Goal: Information Seeking & Learning: Learn about a topic

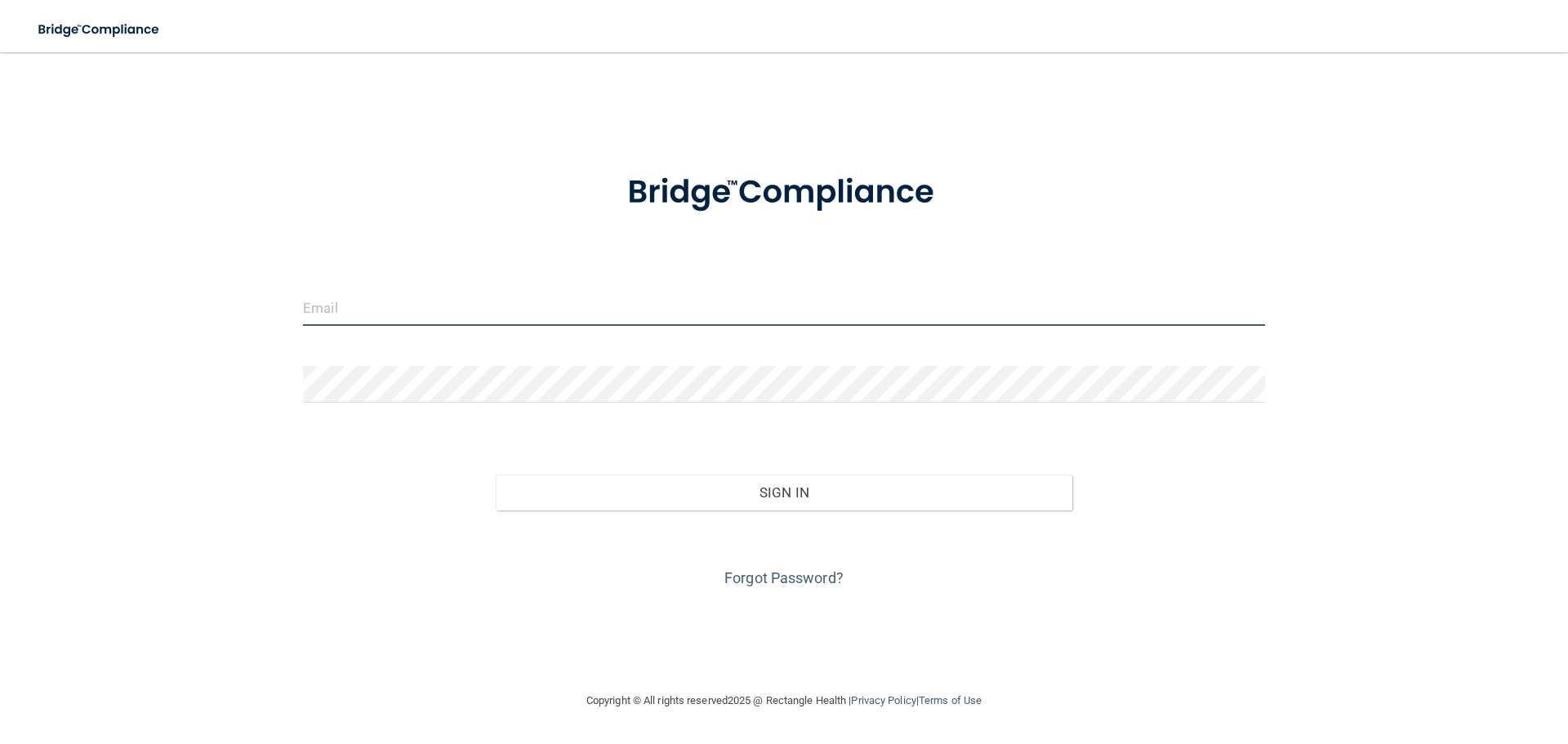
click at [497, 315] on input "email" at bounding box center [784, 307] width 962 height 37
type input "[EMAIL_ADDRESS][DOMAIN_NAME]"
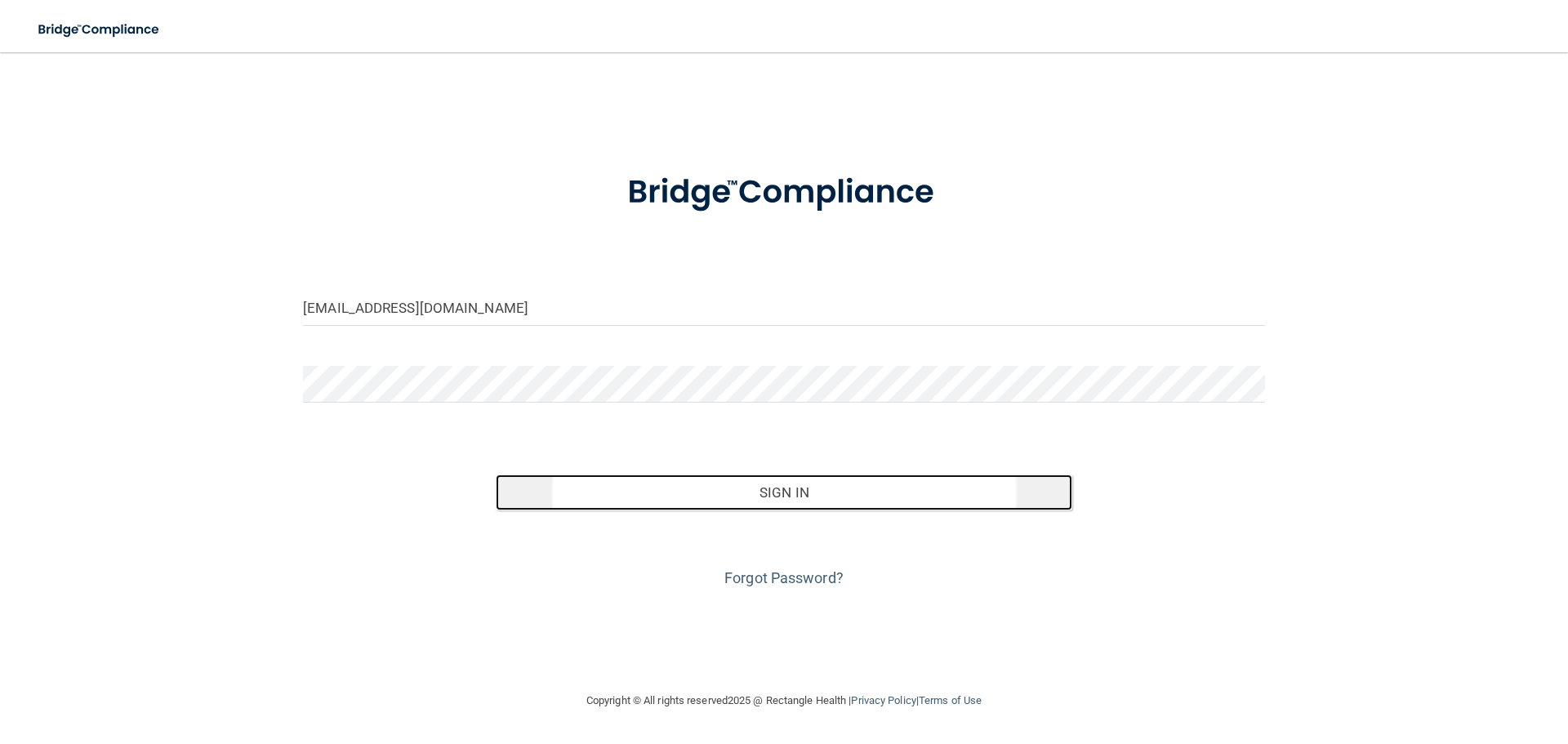
click at [721, 482] on button "Sign In" at bounding box center [784, 492] width 577 height 36
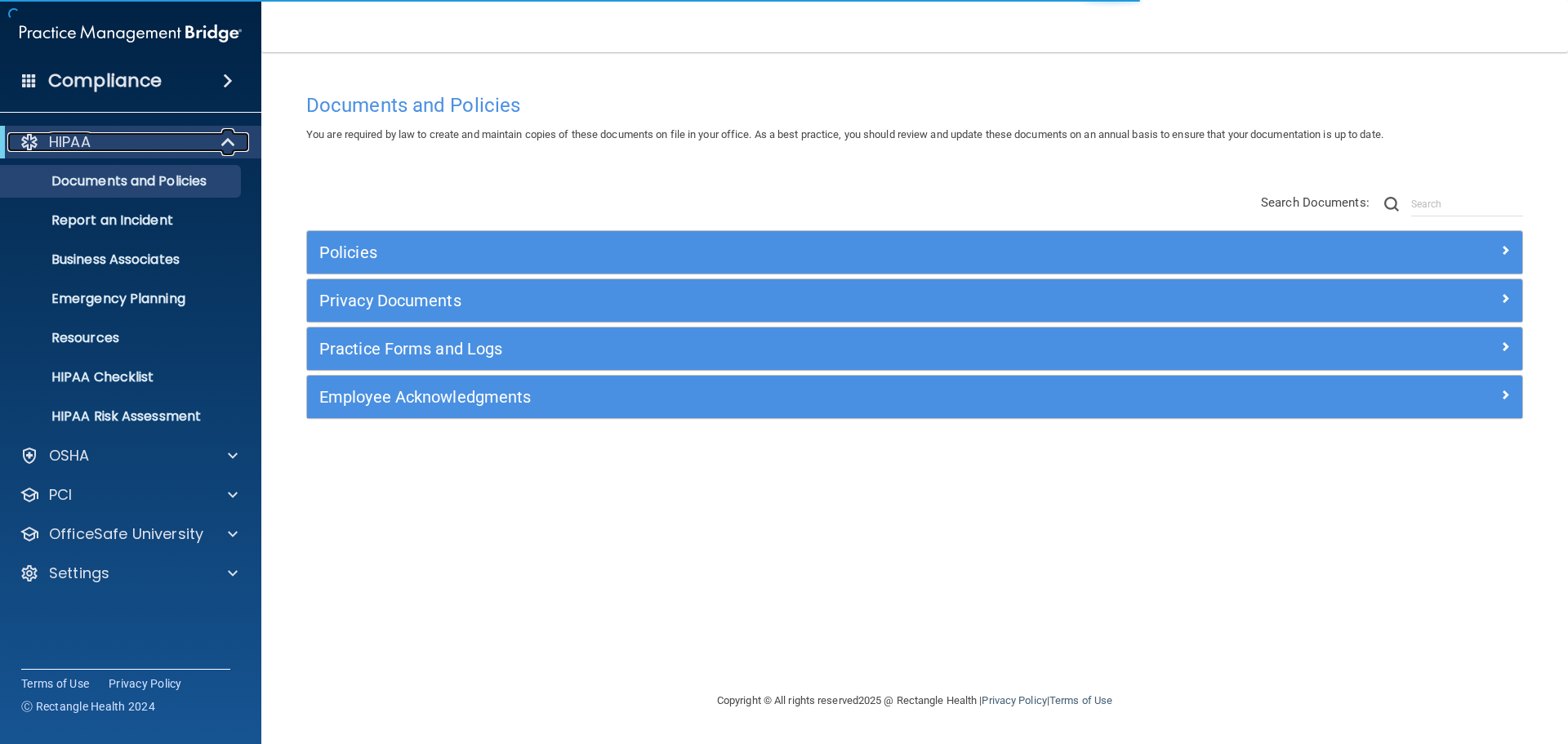
click at [209, 148] on div at bounding box center [229, 142] width 40 height 20
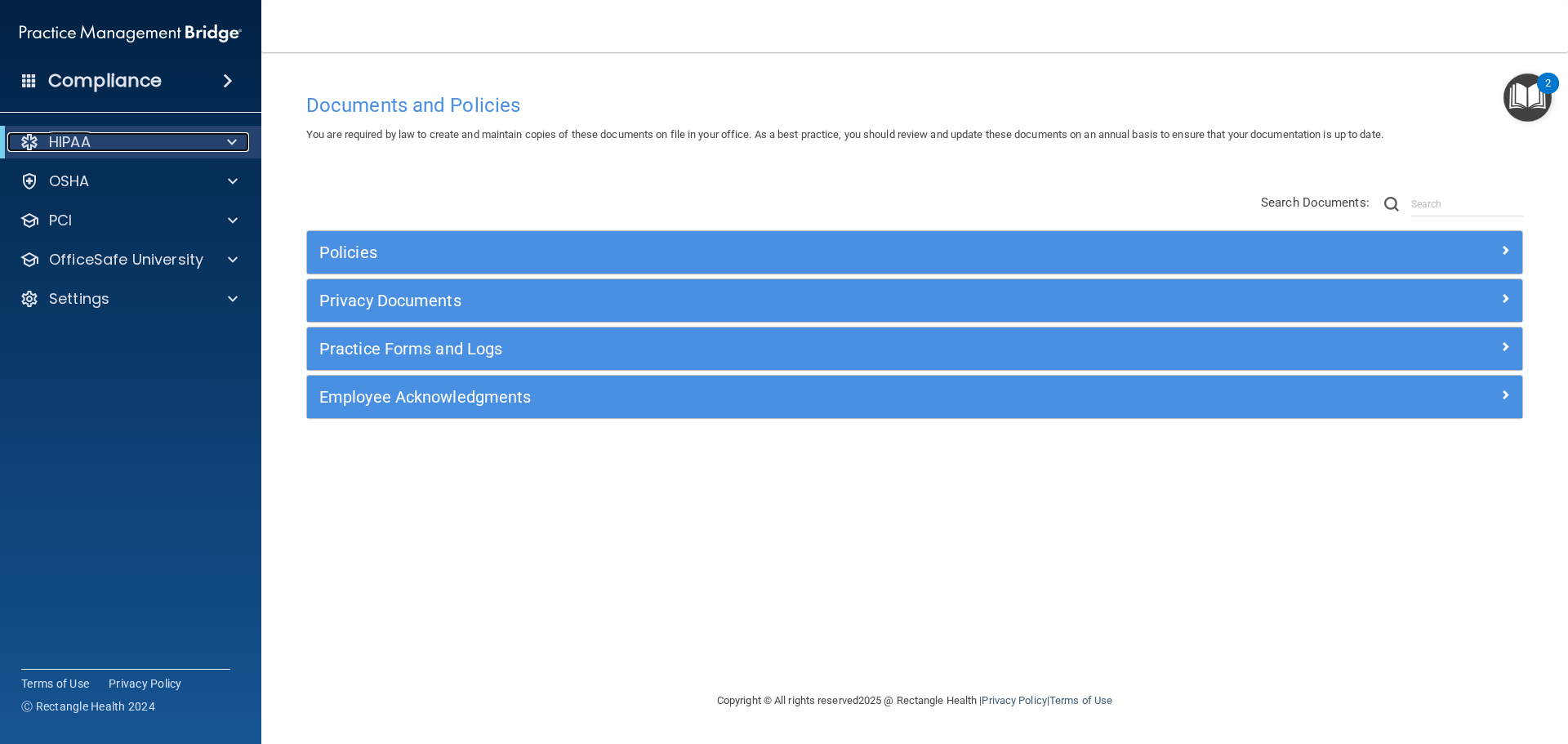
click at [149, 140] on div "HIPAA" at bounding box center [108, 142] width 202 height 20
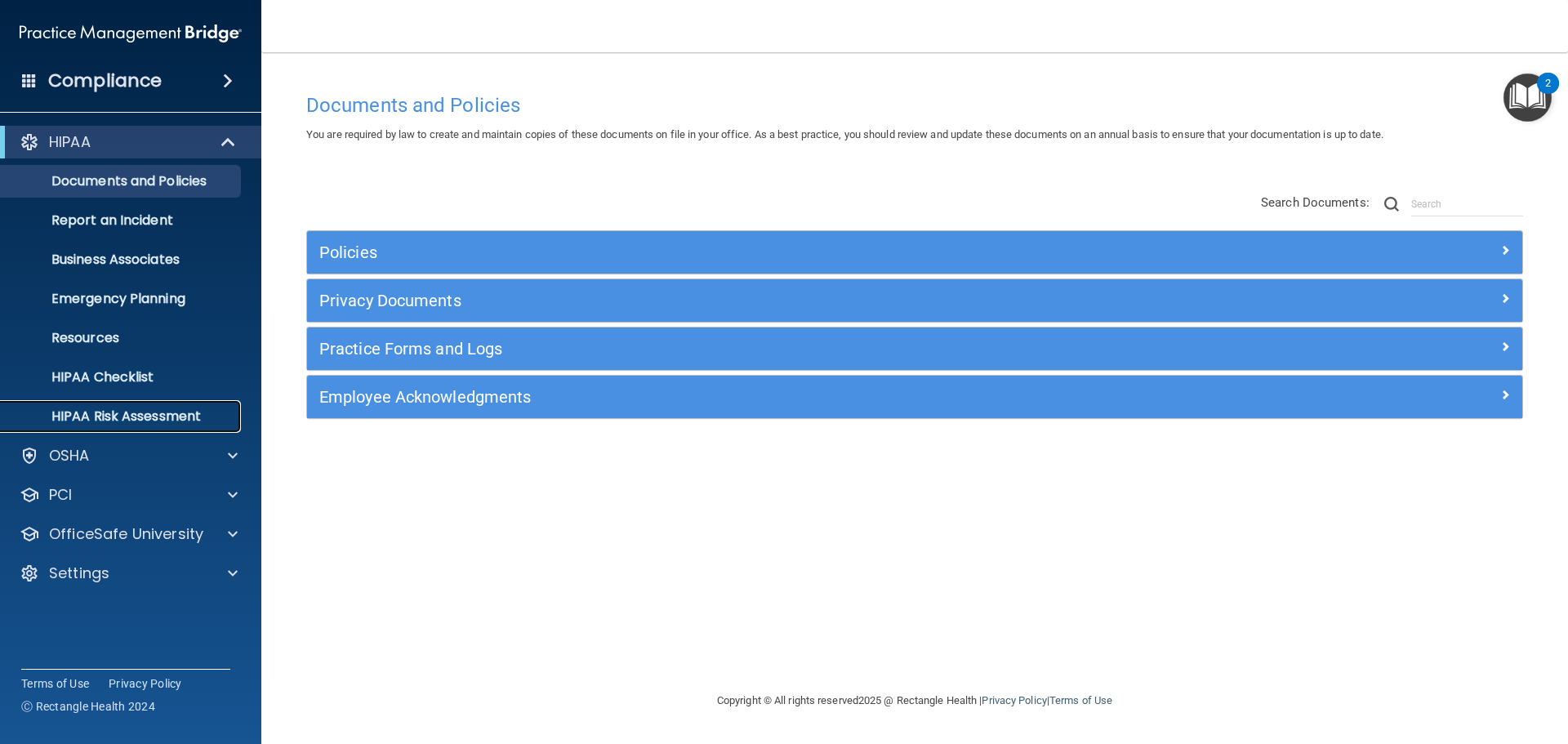
click at [156, 420] on p "HIPAA Risk Assessment" at bounding box center [122, 416] width 223 height 16
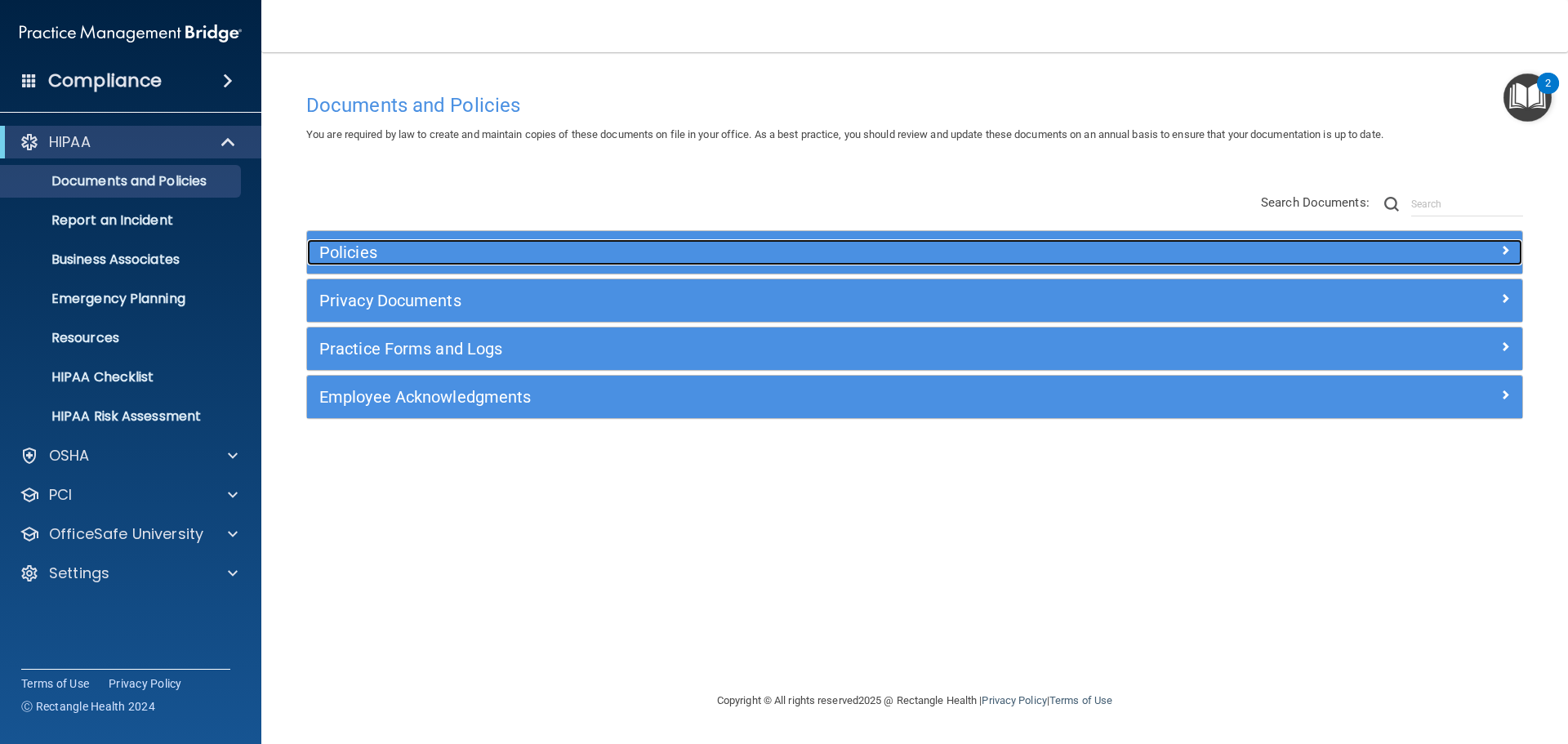
click at [517, 249] on h5 "Policies" at bounding box center [763, 253] width 887 height 18
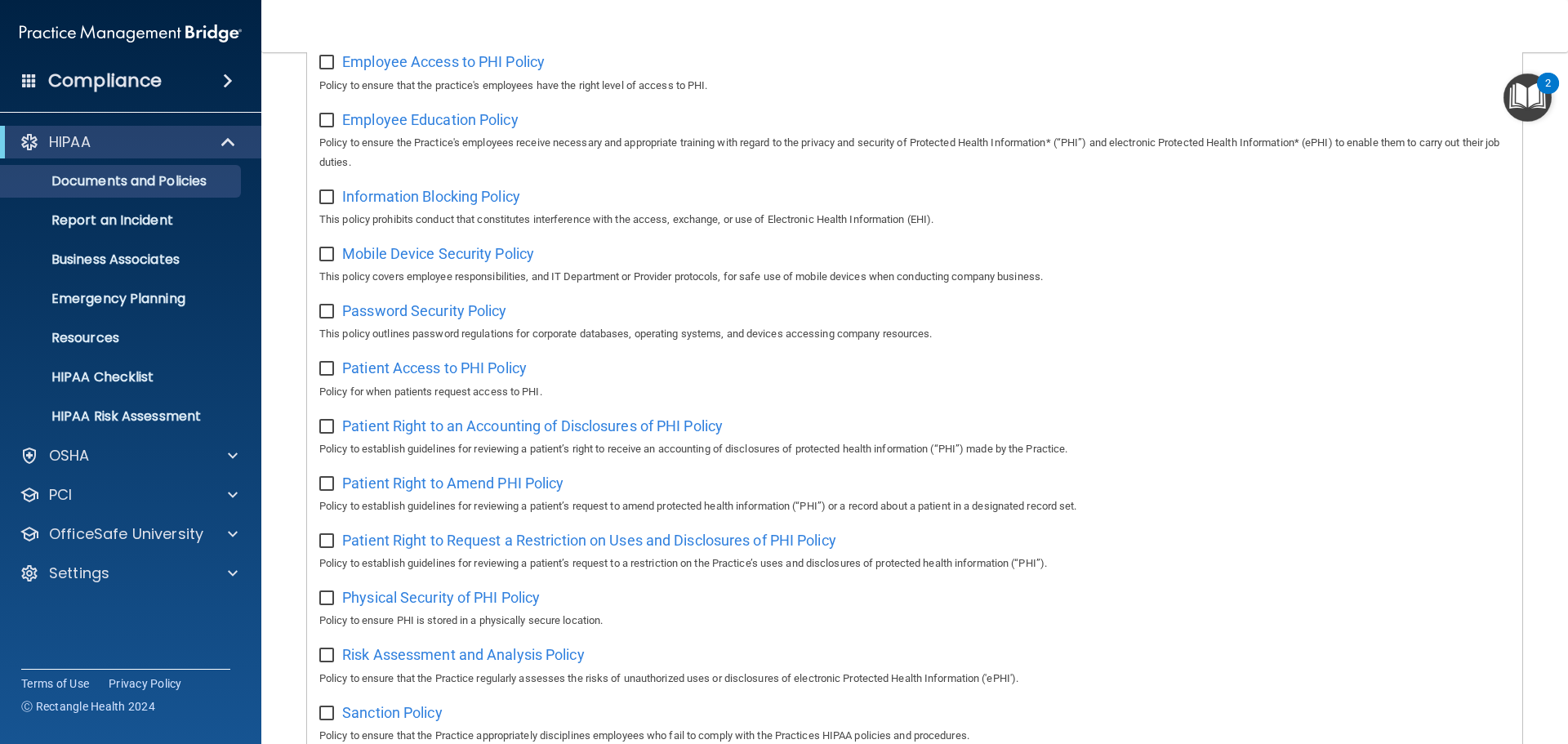
scroll to position [735, 0]
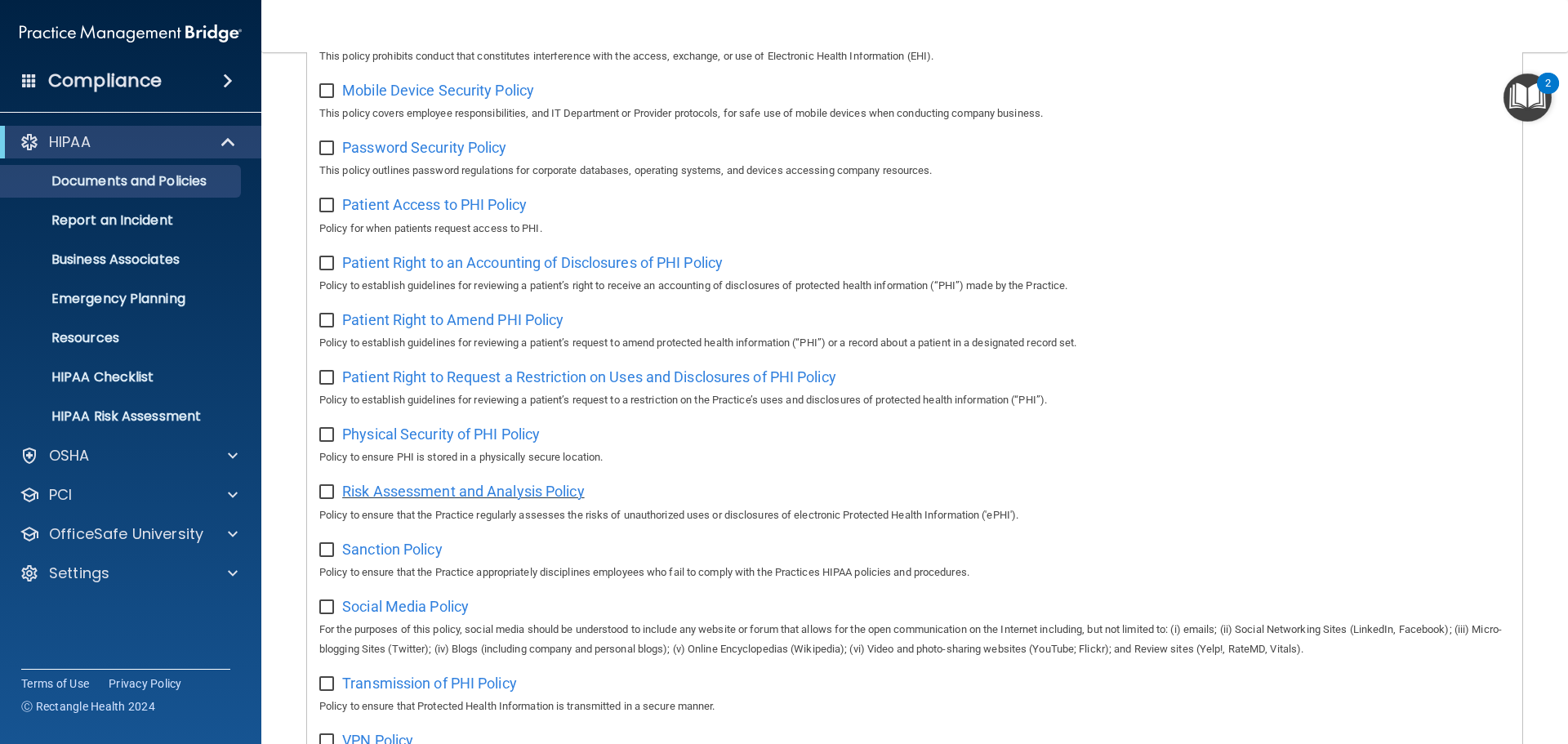
click at [549, 500] on span "Risk Assessment and Analysis Policy" at bounding box center [464, 491] width 243 height 17
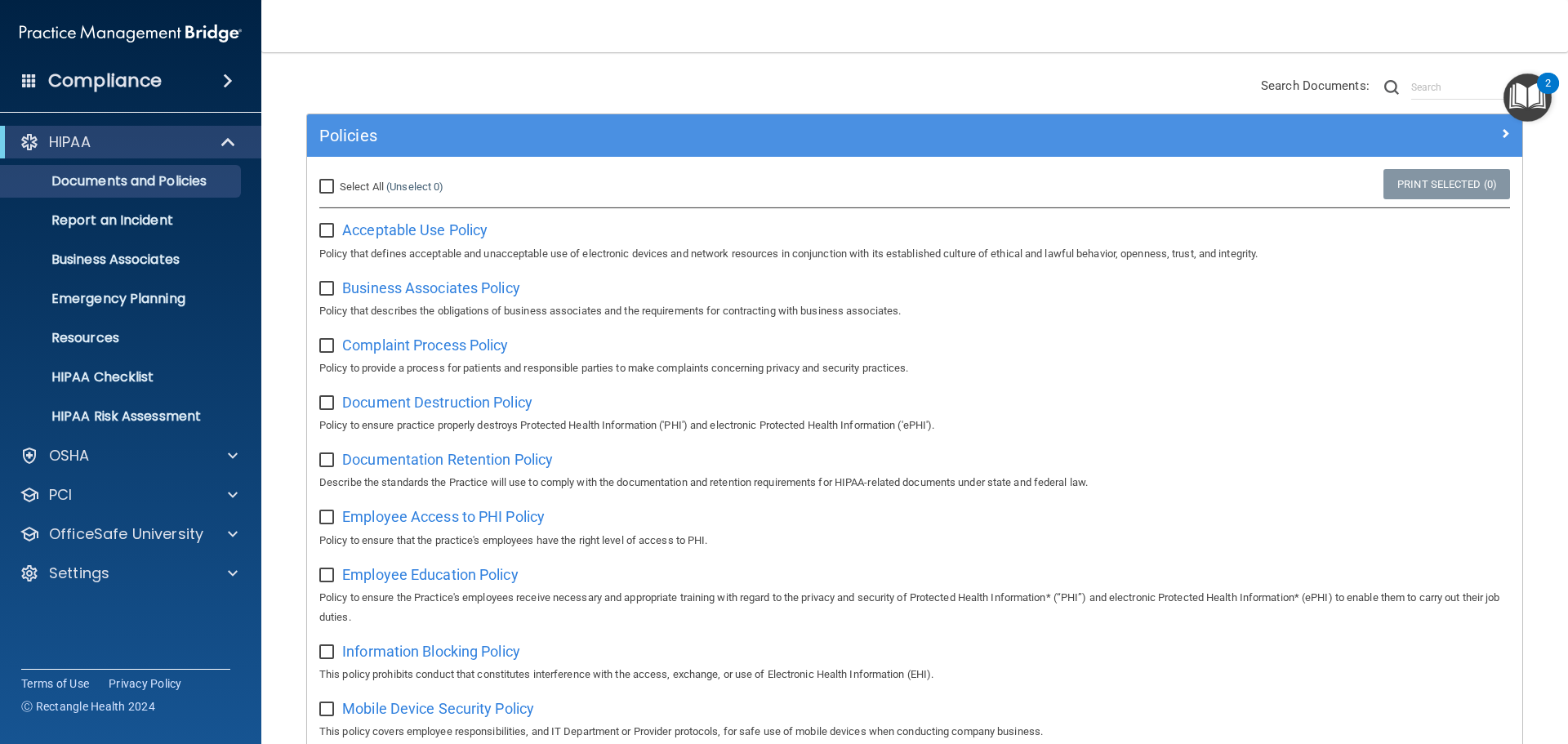
scroll to position [81, 0]
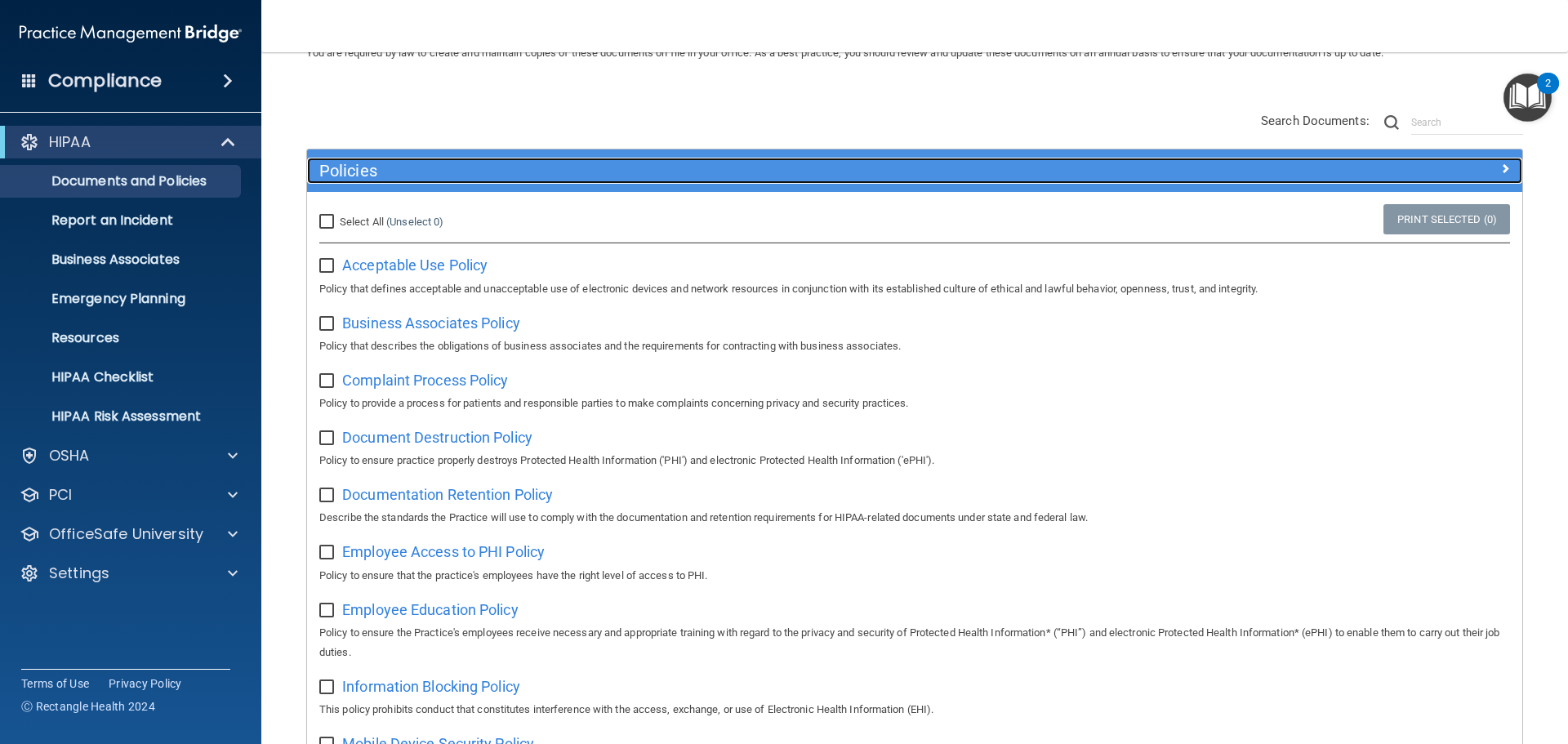
click at [966, 163] on h5 "Policies" at bounding box center [763, 170] width 887 height 18
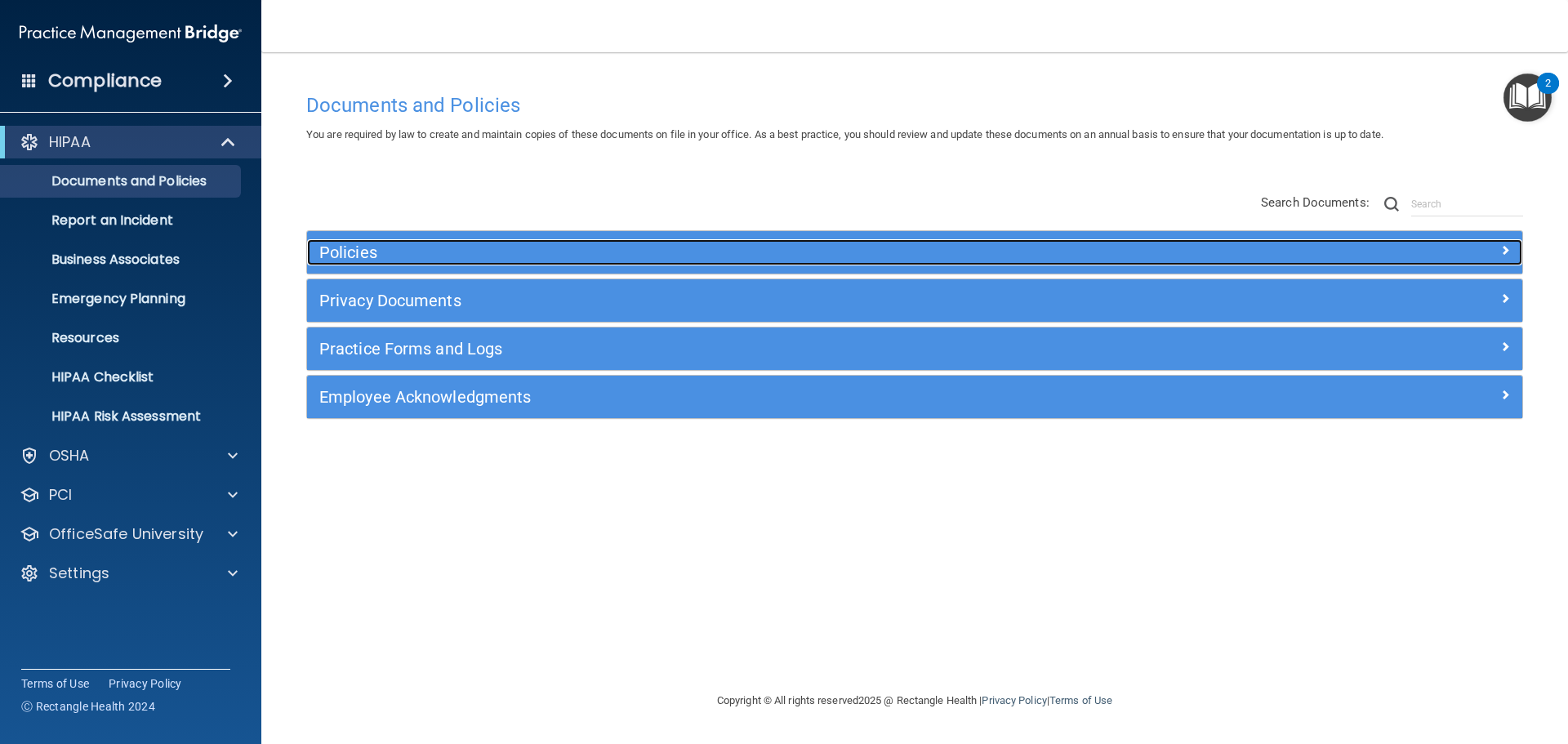
scroll to position [0, 0]
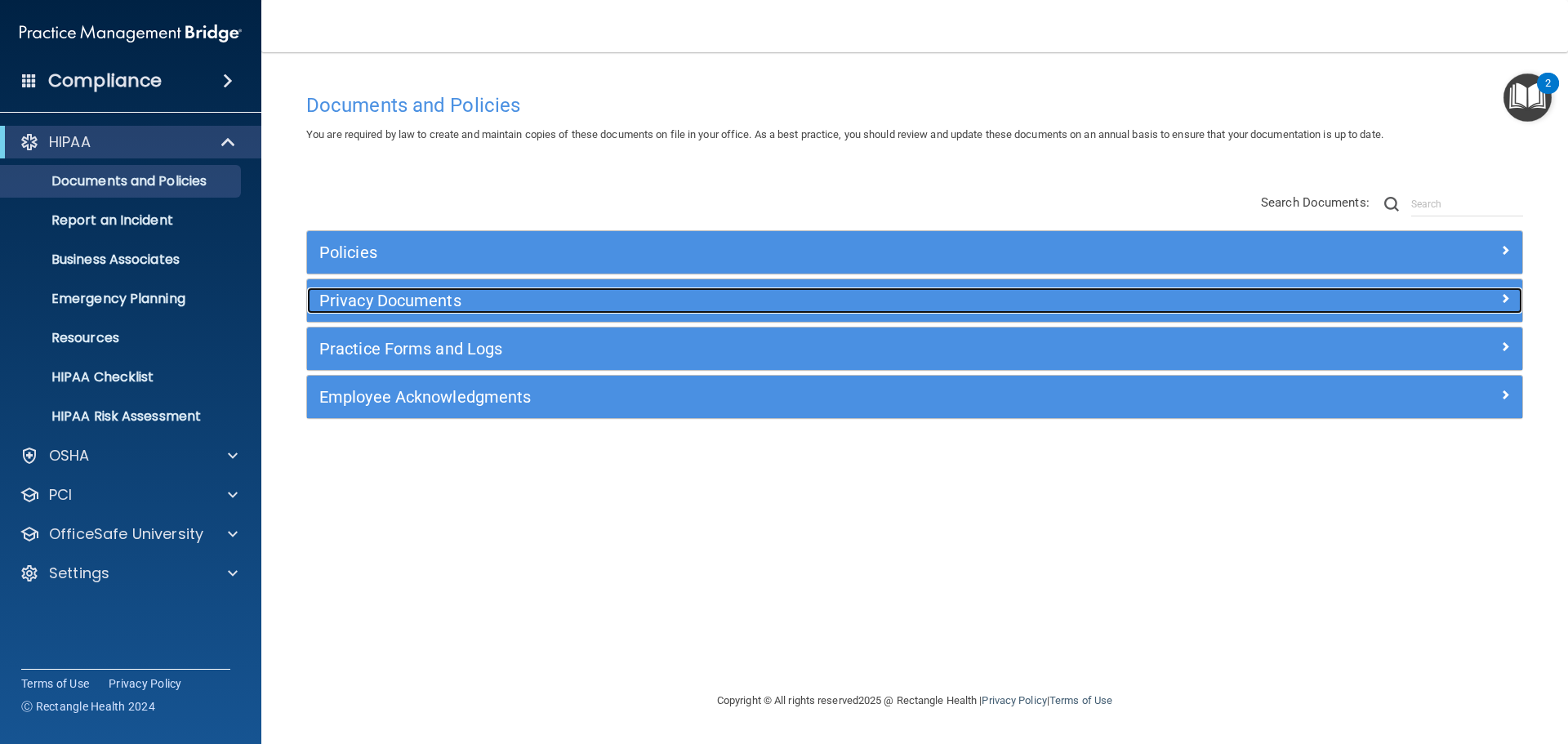
click at [721, 303] on h5 "Privacy Documents" at bounding box center [763, 300] width 887 height 18
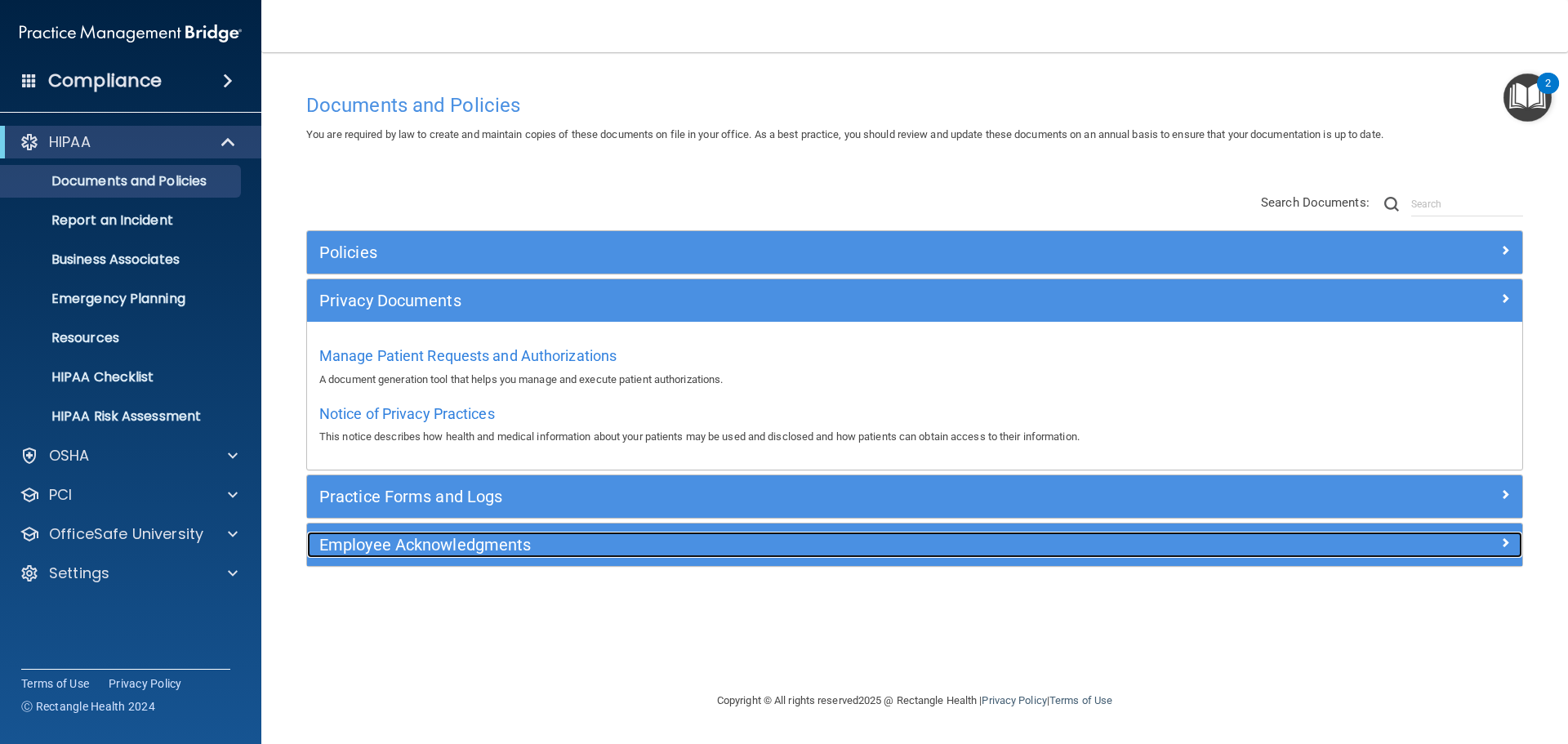
click at [670, 546] on h5 "Employee Acknowledgments" at bounding box center [763, 545] width 887 height 18
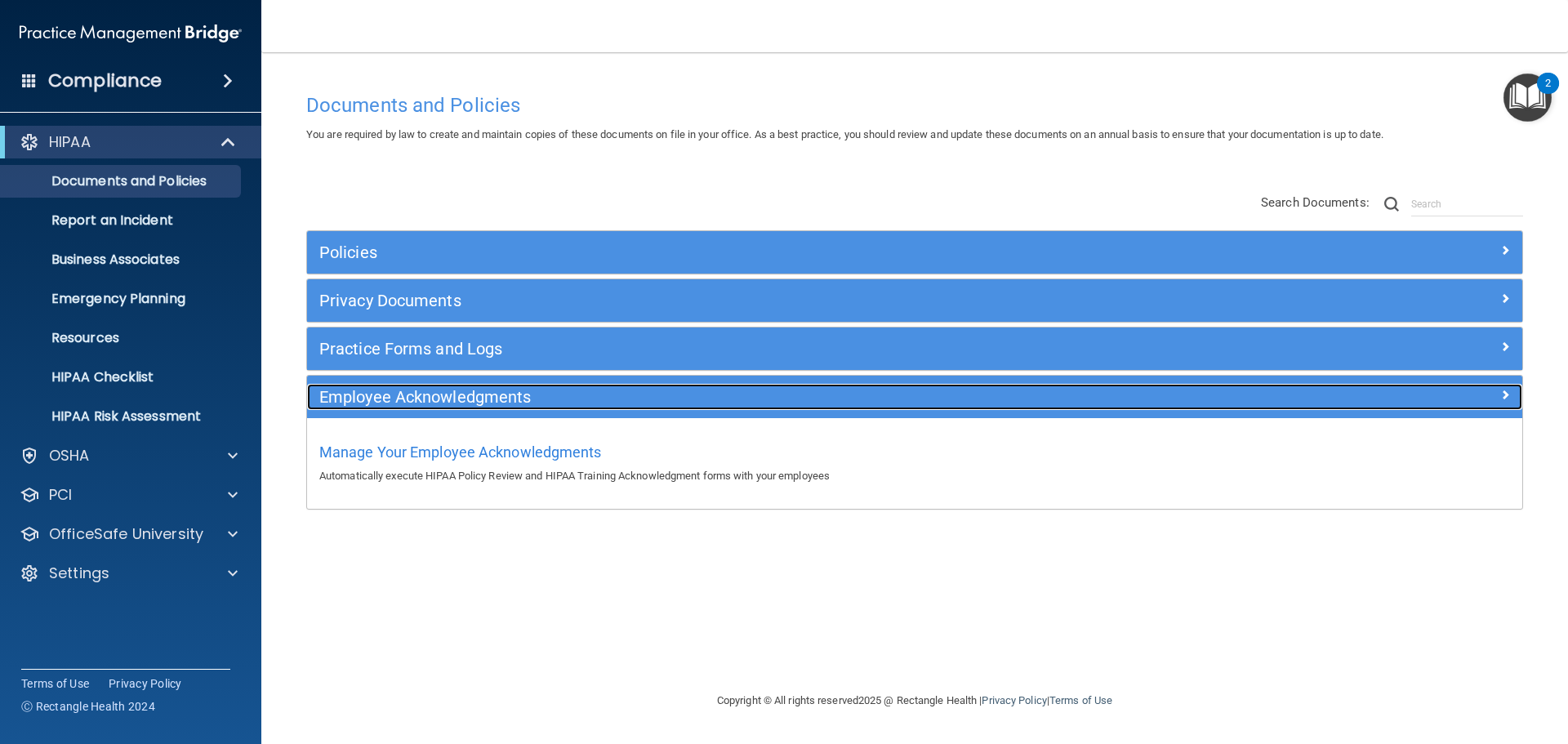
click at [725, 403] on h5 "Employee Acknowledgments" at bounding box center [763, 397] width 887 height 18
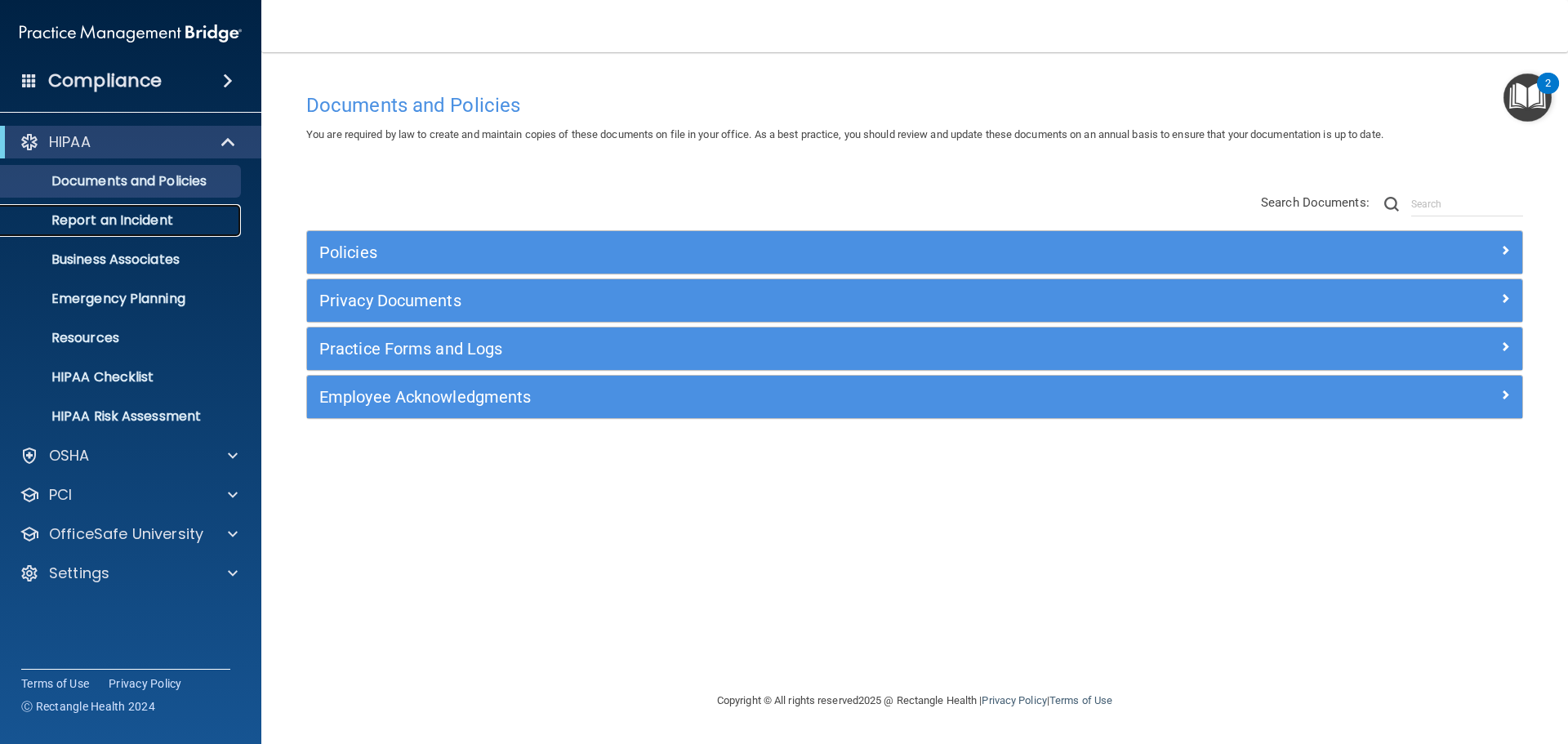
click at [203, 216] on p "Report an Incident" at bounding box center [122, 221] width 223 height 16
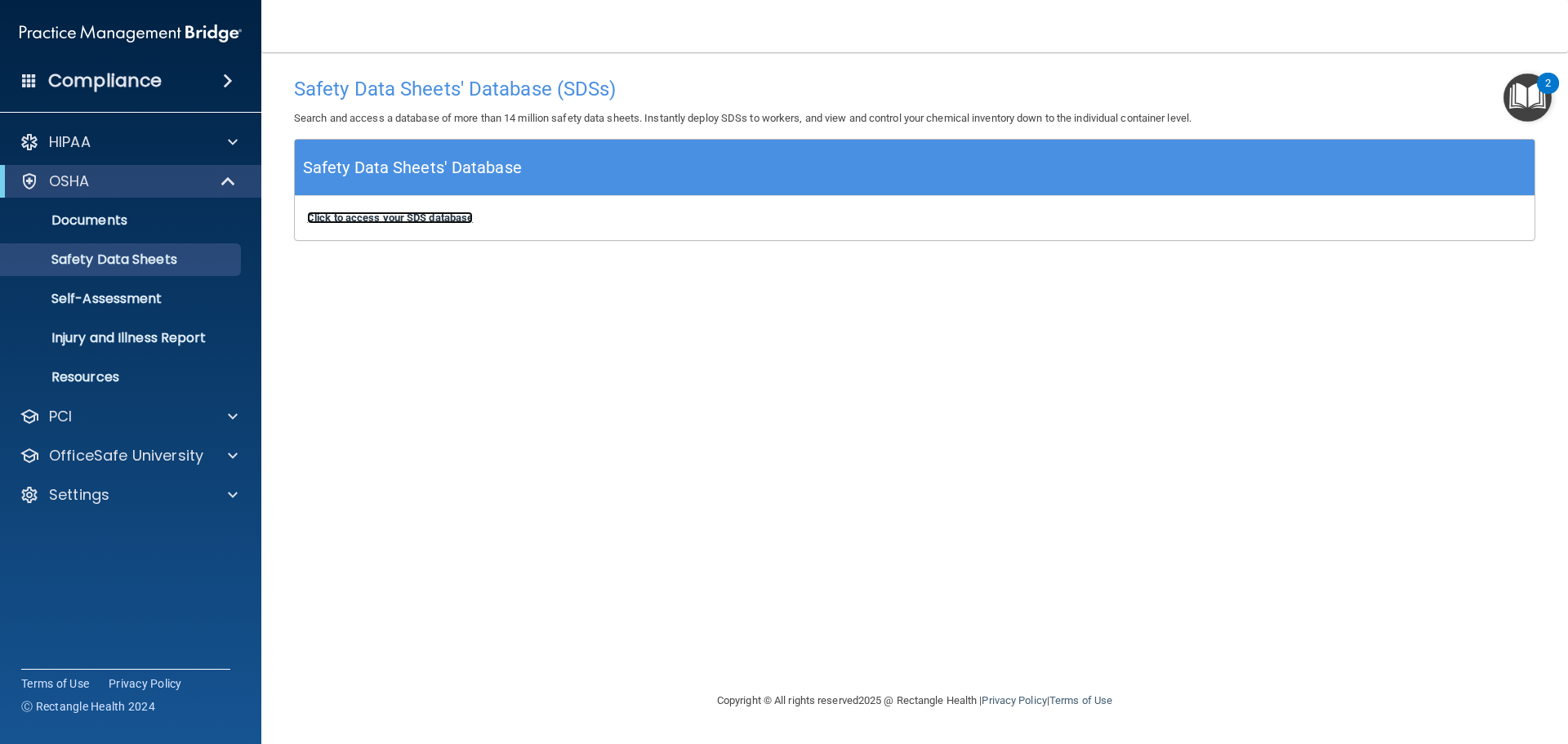
click at [376, 214] on b "Click to access your SDS database" at bounding box center [390, 217] width 166 height 12
click at [164, 215] on p "Documents" at bounding box center [122, 221] width 223 height 16
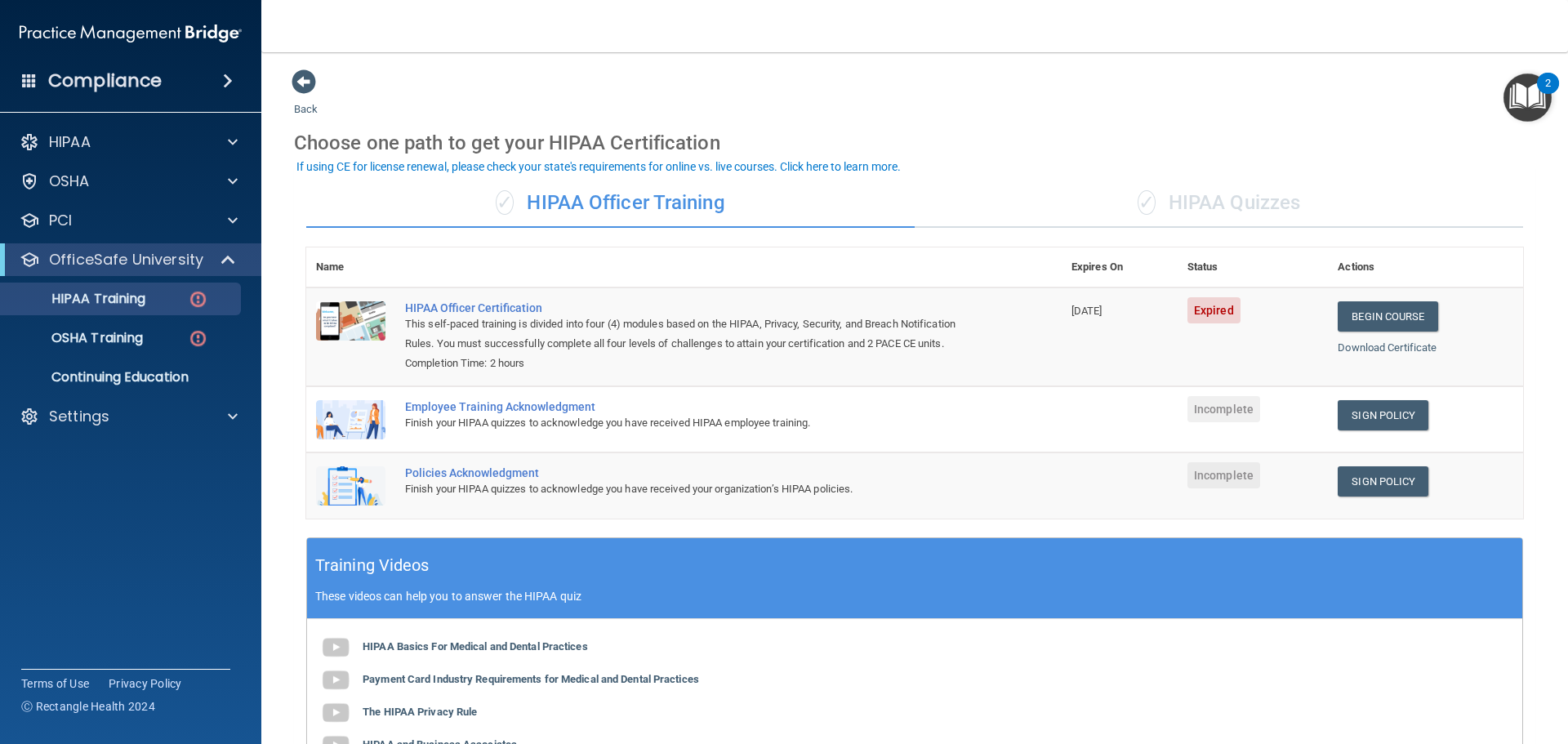
click at [1190, 208] on div "✓ HIPAA Quizzes" at bounding box center [1219, 203] width 609 height 49
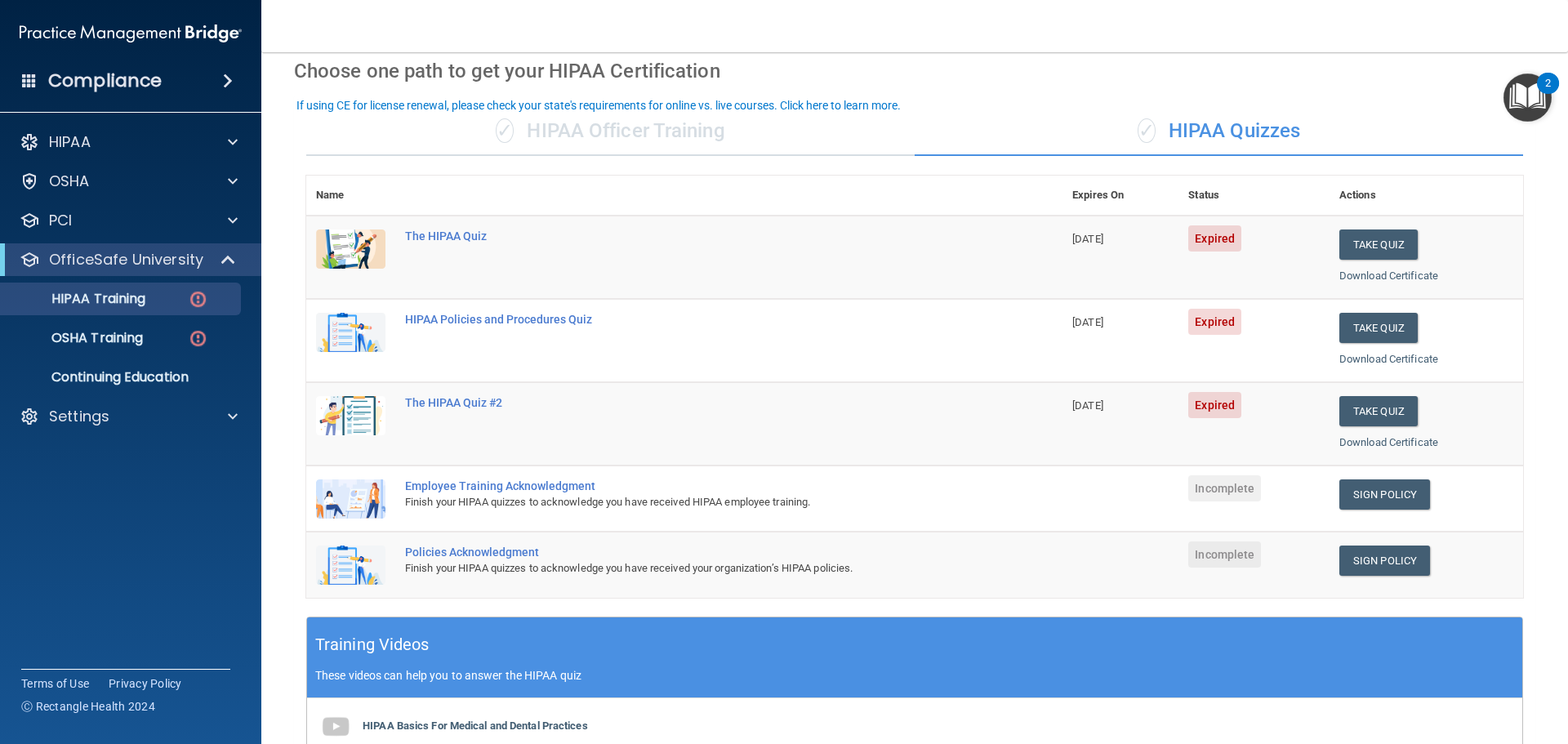
scroll to position [44, 0]
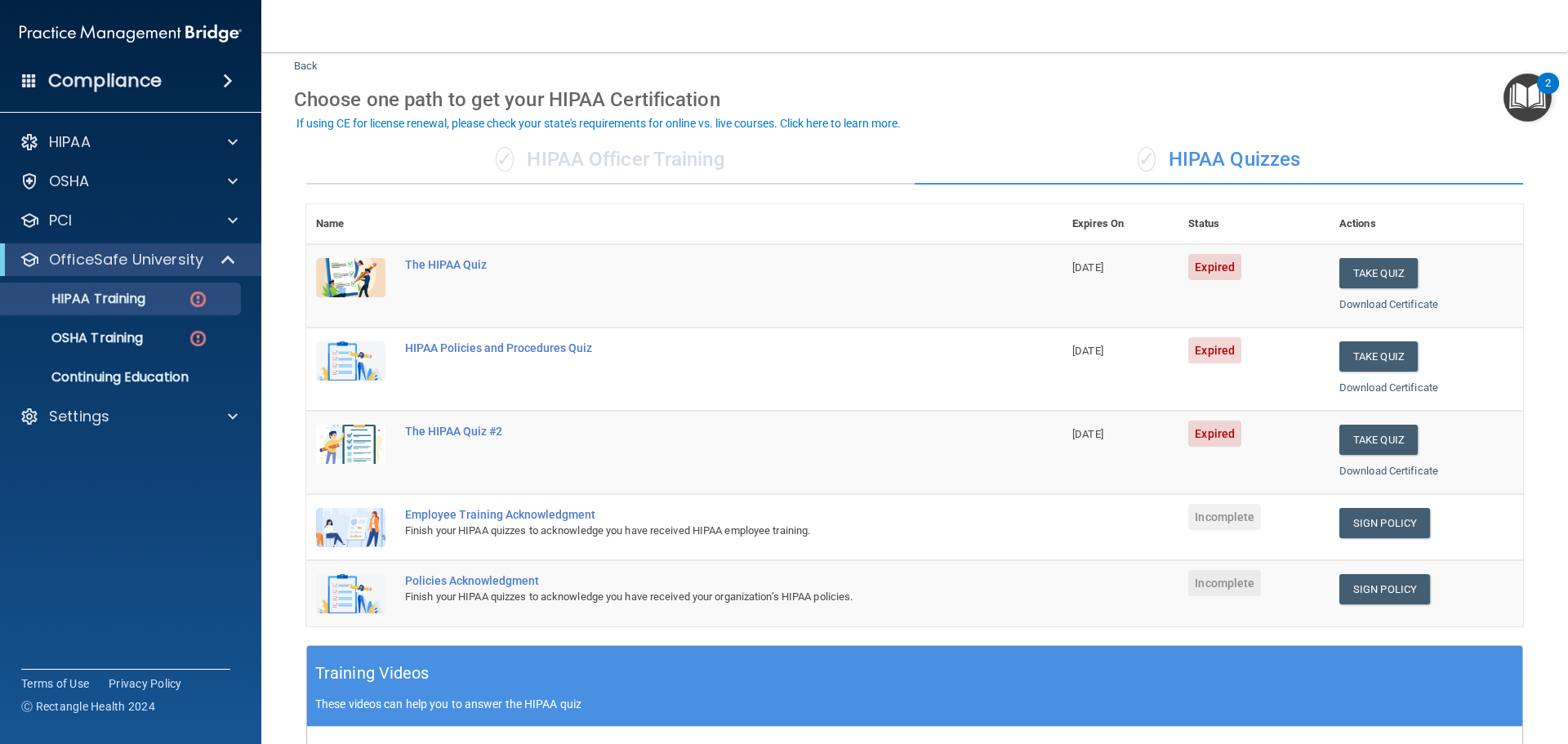
click at [712, 143] on div "✓ HIPAA Officer Training" at bounding box center [610, 160] width 609 height 49
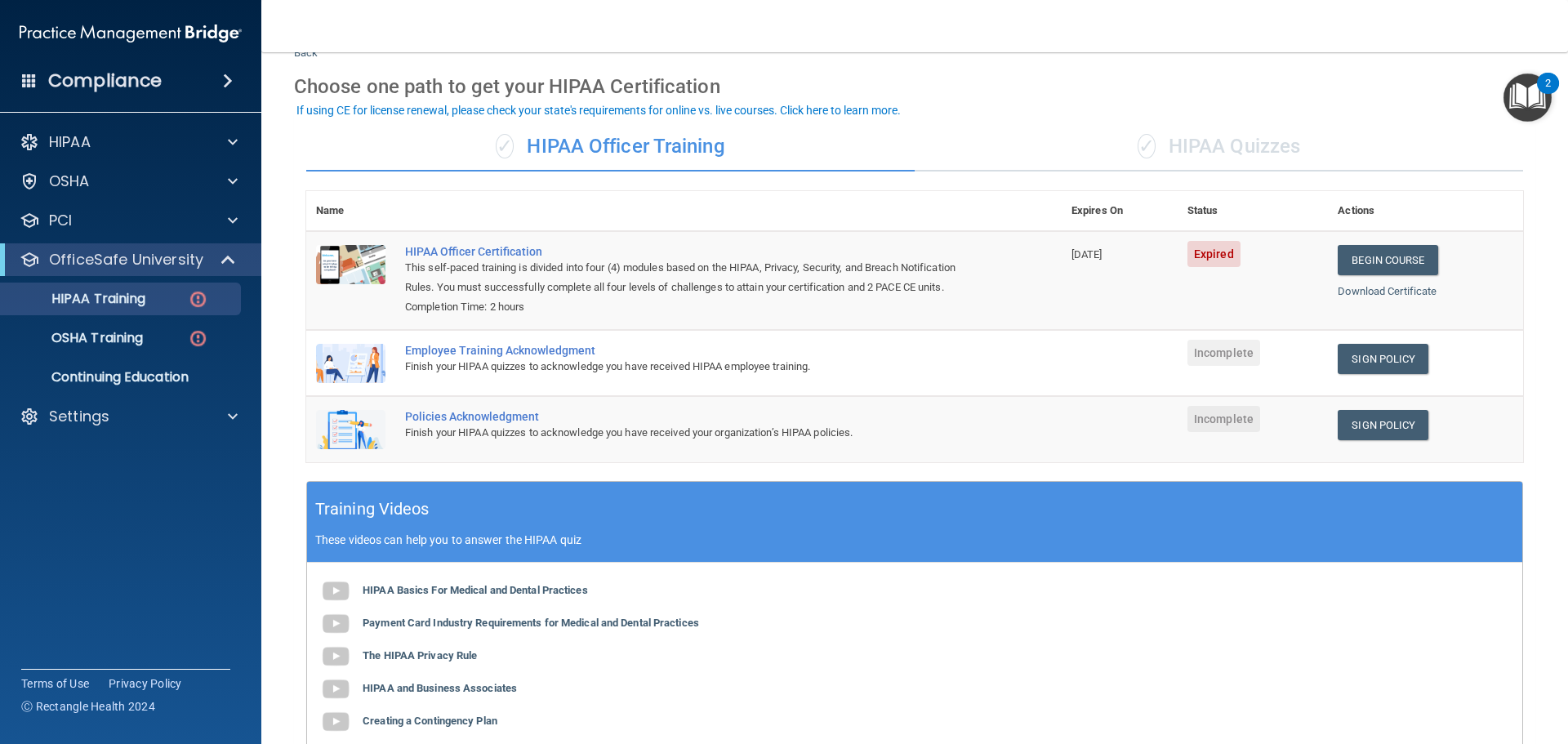
scroll to position [0, 0]
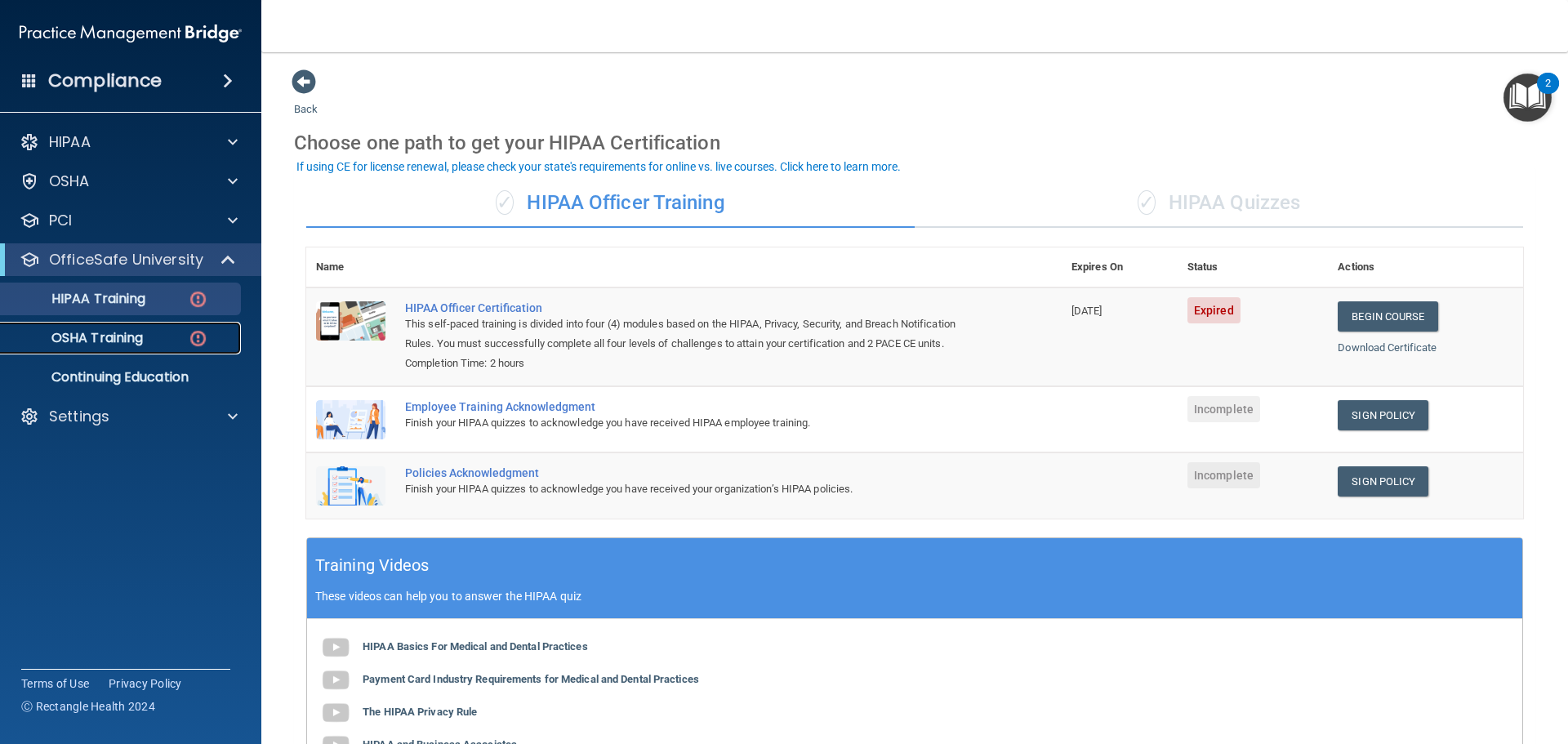
click at [180, 328] on link "OSHA Training" at bounding box center [112, 338] width 257 height 33
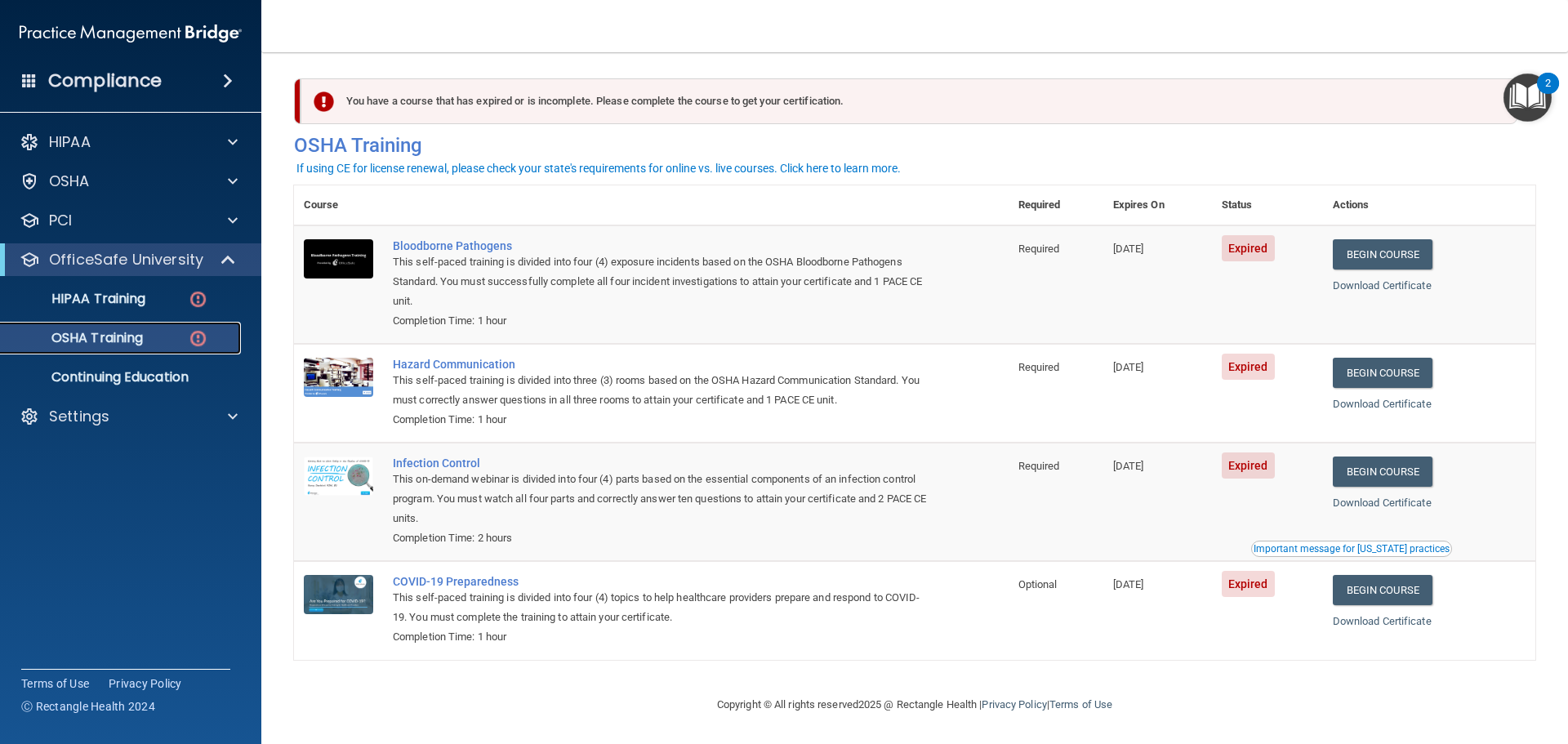
scroll to position [7, 0]
click at [182, 374] on p "Continuing Education" at bounding box center [122, 377] width 223 height 16
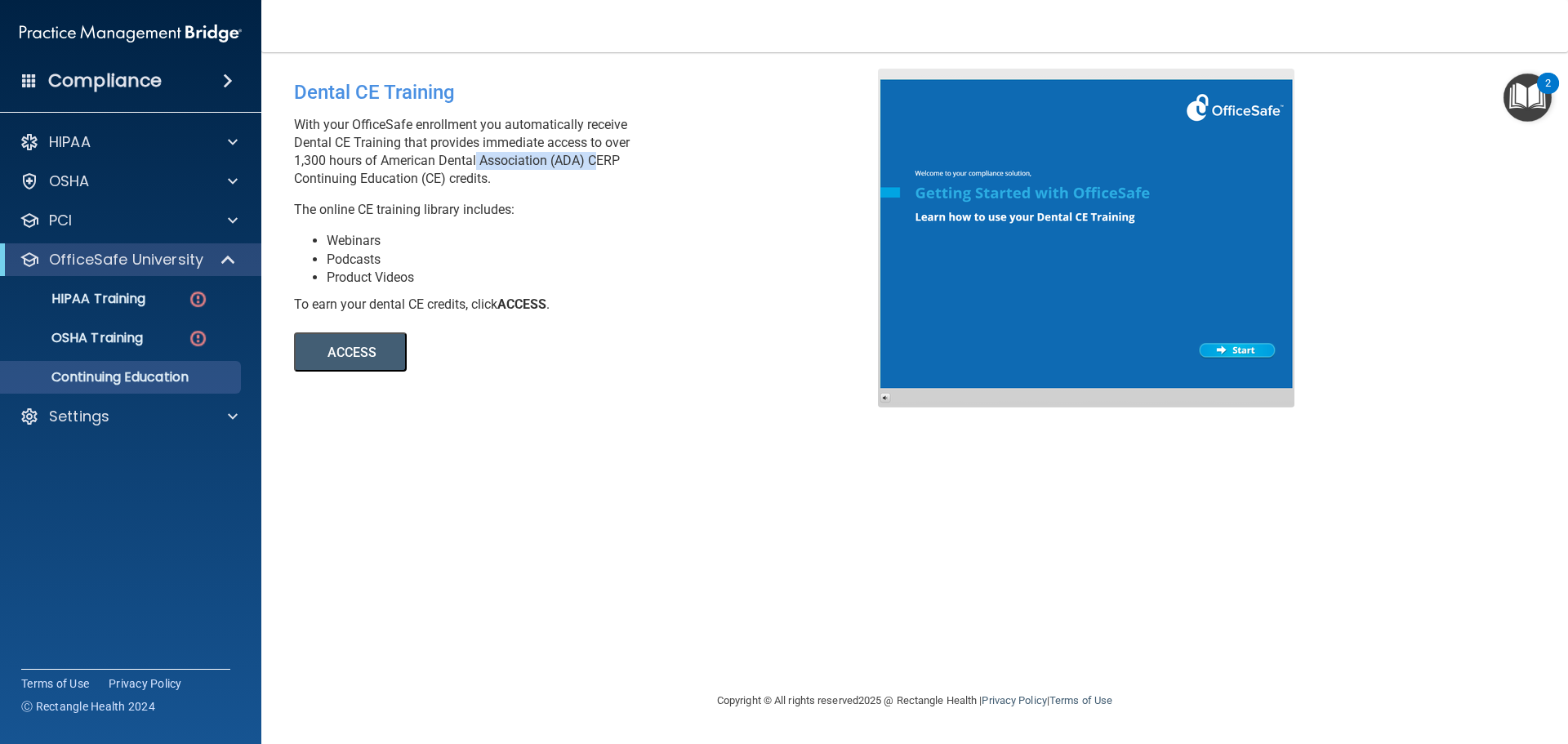
drag, startPoint x: 594, startPoint y: 157, endPoint x: 474, endPoint y: 153, distance: 120.1
click at [474, 153] on p "With your OfficeSafe enrollment you automatically receive Dental CE Training th…" at bounding box center [592, 151] width 596 height 72
click at [461, 156] on p "With your OfficeSafe enrollment you automatically receive Dental CE Training th…" at bounding box center [592, 151] width 596 height 72
click at [391, 354] on button "ACCESS" at bounding box center [350, 352] width 113 height 40
click at [156, 256] on p "OfficeSafe University" at bounding box center [126, 259] width 154 height 20
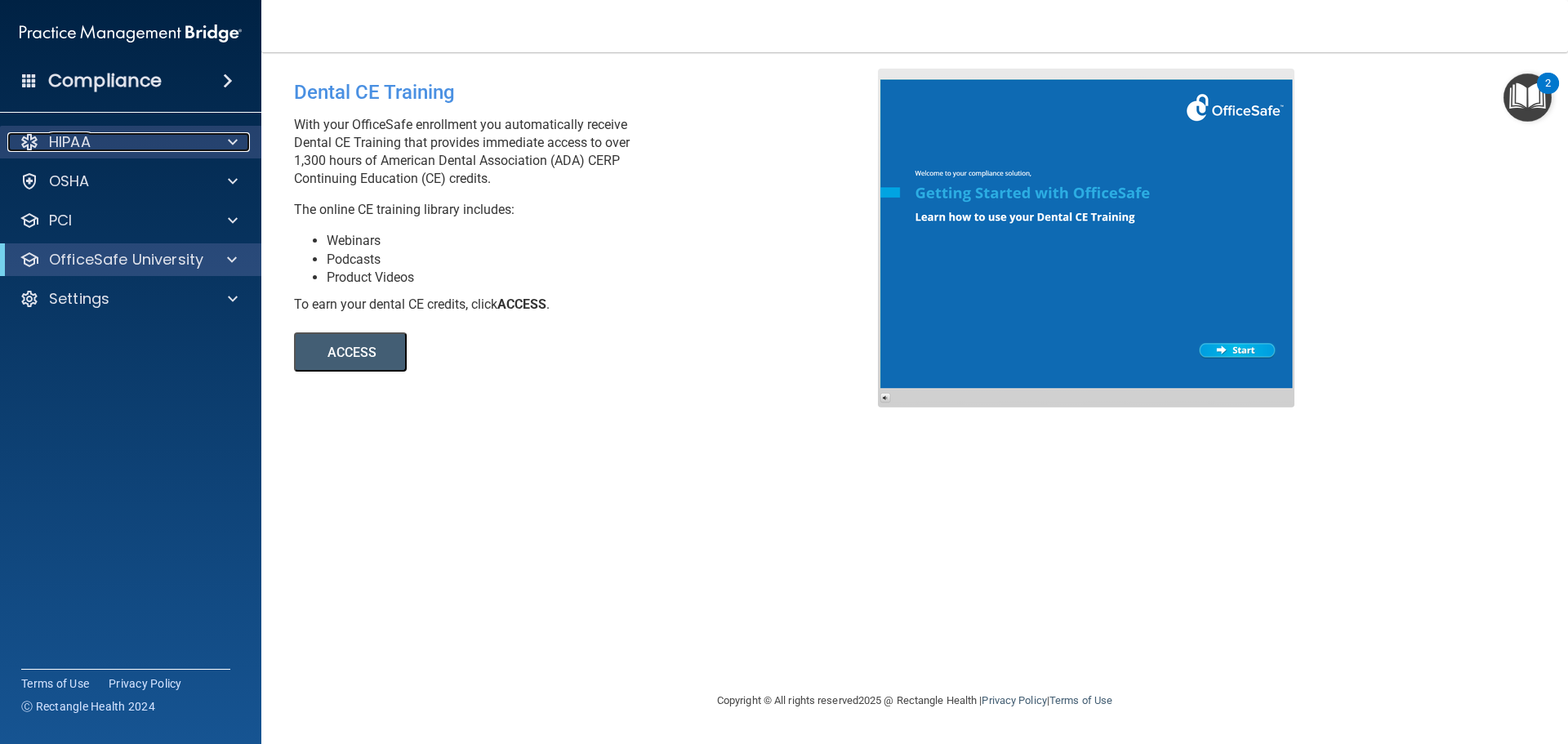
drag, startPoint x: 166, startPoint y: 149, endPoint x: 180, endPoint y: 140, distance: 16.6
click at [166, 149] on div "HIPAA" at bounding box center [109, 142] width 203 height 20
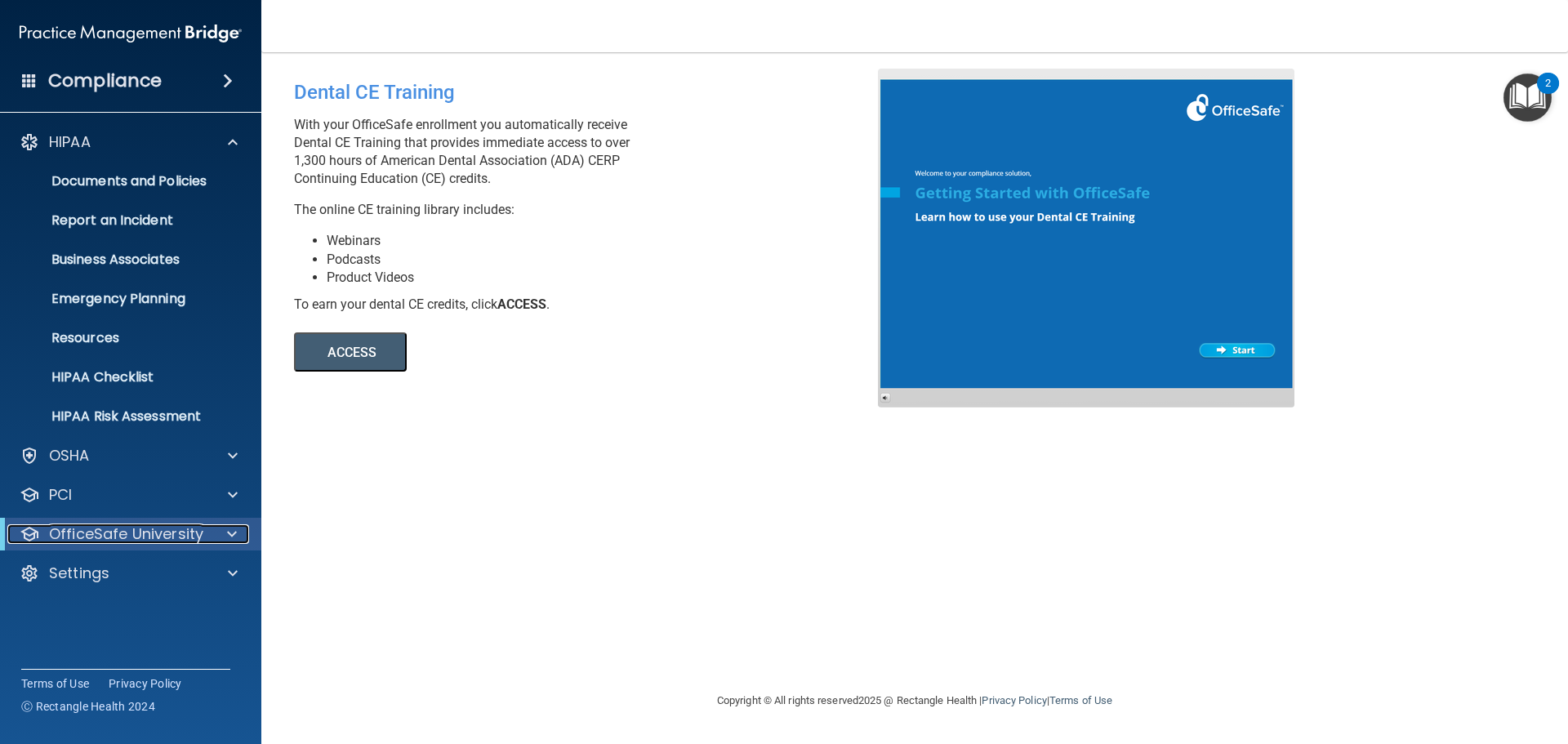
click at [196, 535] on p "OfficeSafe University" at bounding box center [126, 534] width 154 height 20
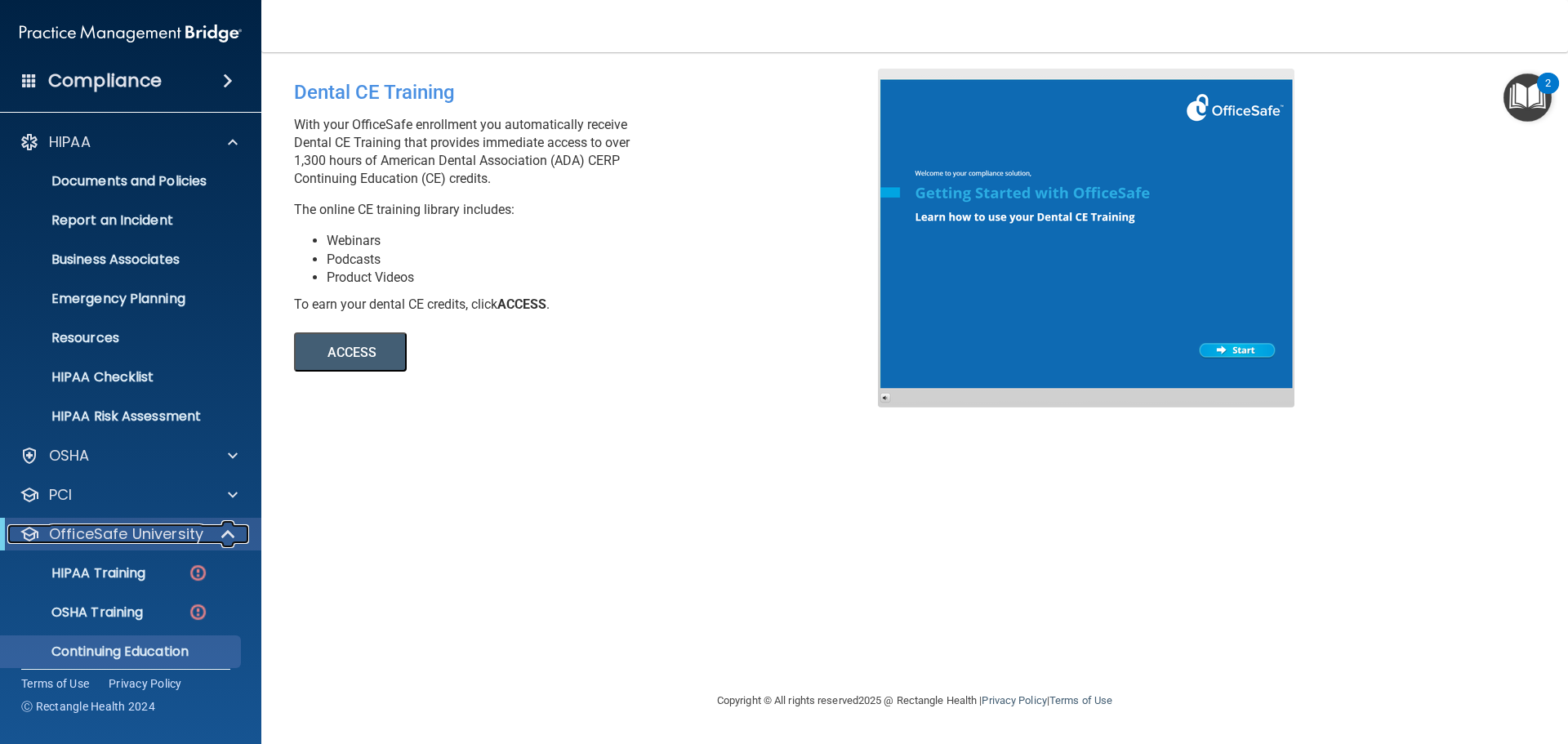
click at [180, 536] on p "OfficeSafe University" at bounding box center [126, 534] width 154 height 20
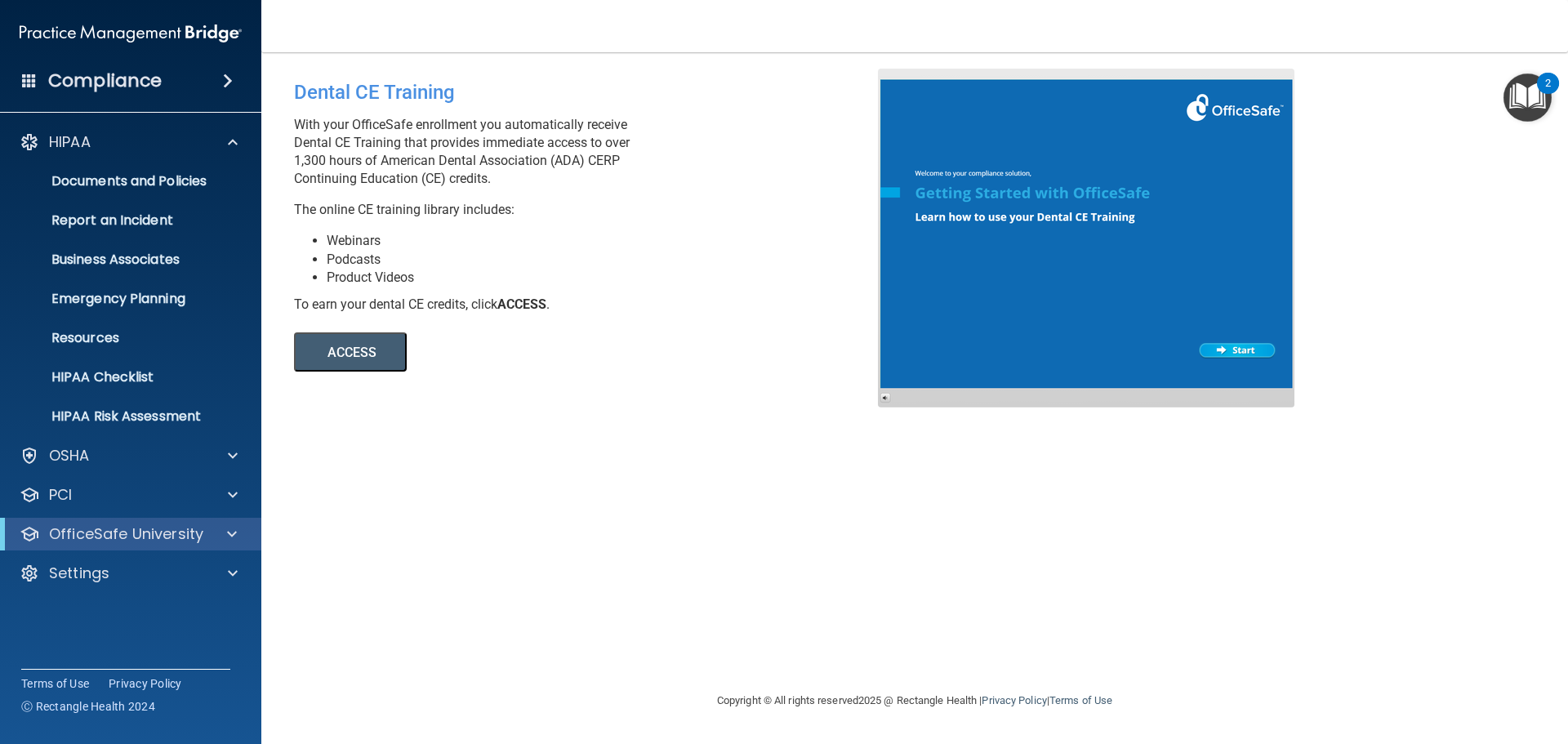
click at [560, 153] on p "With your OfficeSafe enrollment you automatically receive Dental CE Training th…" at bounding box center [592, 151] width 596 height 72
